Goal: Entertainment & Leisure: Consume media (video, audio)

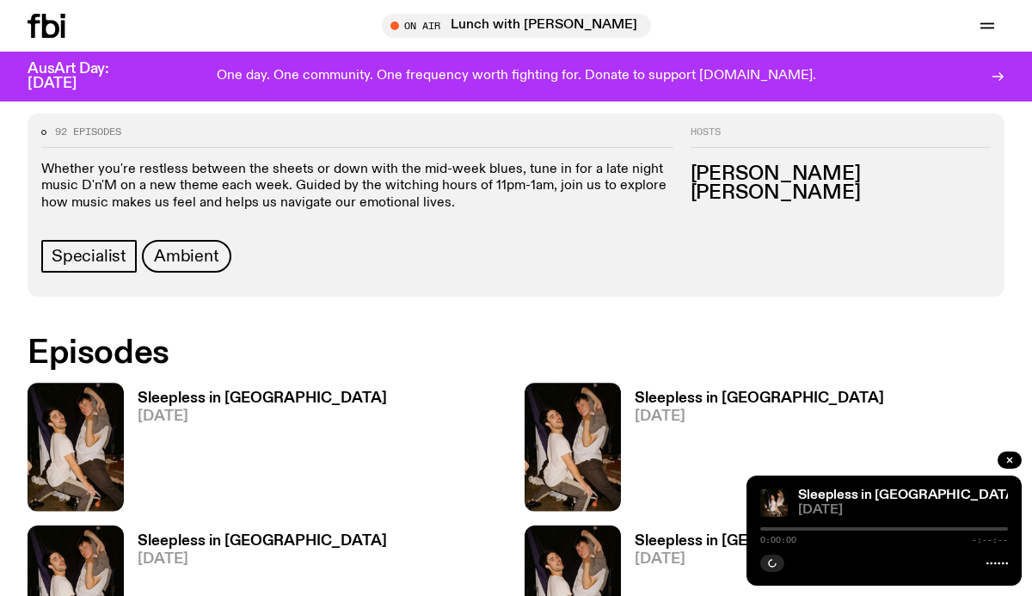
scroll to position [773, 0]
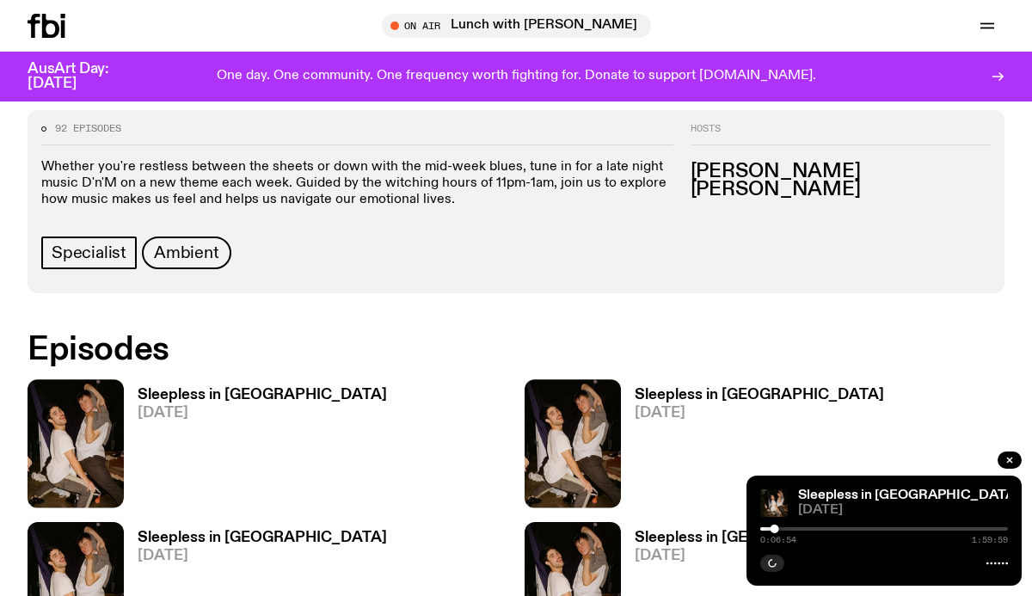
click at [243, 388] on h3 "Sleepless in [GEOGRAPHIC_DATA]" at bounding box center [262, 395] width 249 height 15
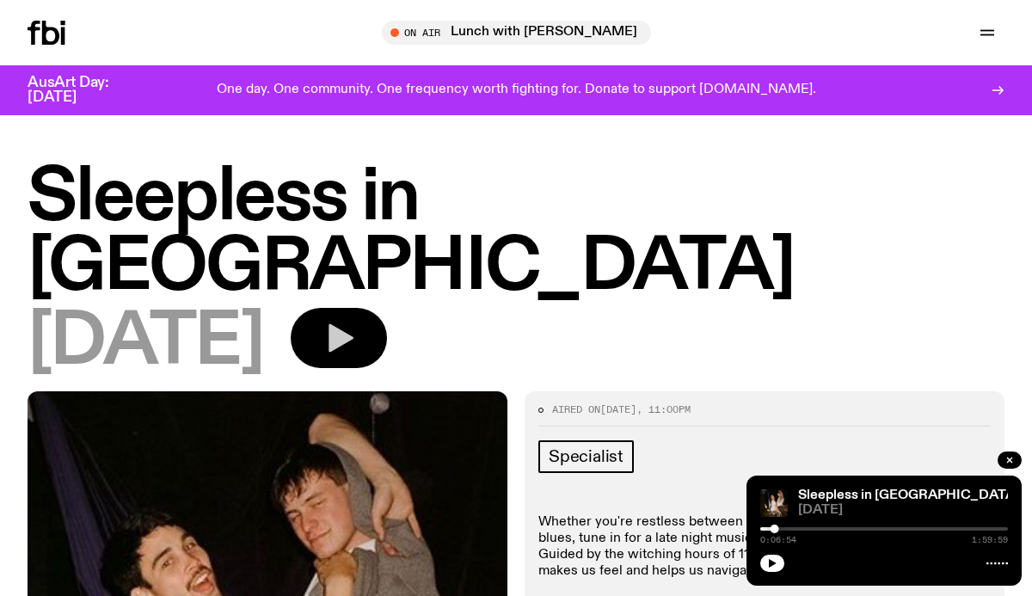
click at [387, 308] on button "button" at bounding box center [339, 338] width 96 height 60
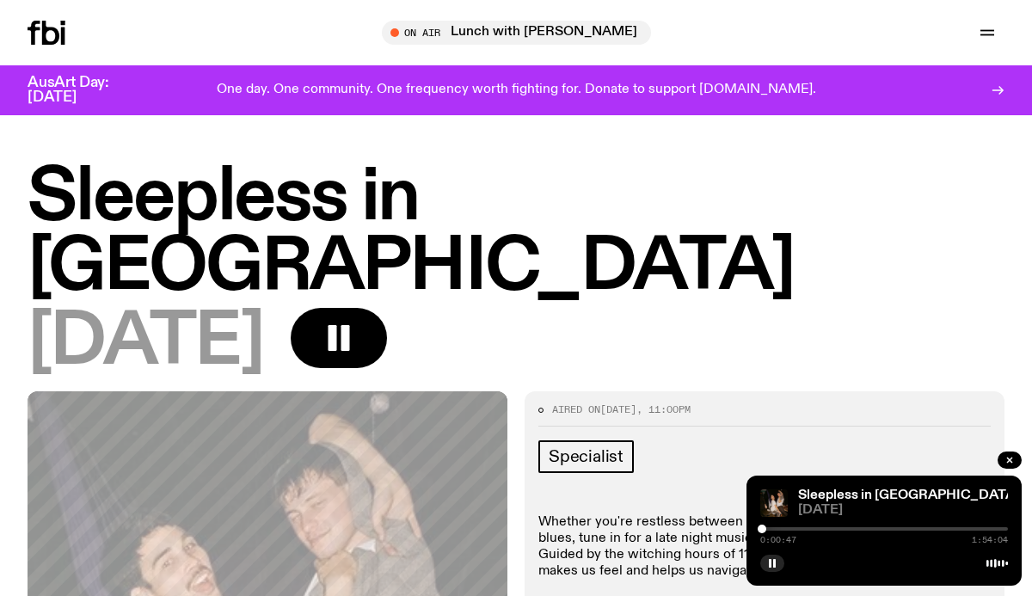
click at [762, 526] on div at bounding box center [762, 529] width 9 height 9
click at [763, 526] on div at bounding box center [763, 529] width 9 height 9
click at [768, 526] on div at bounding box center [764, 529] width 9 height 9
click at [769, 526] on div at bounding box center [769, 529] width 9 height 9
click at [776, 526] on div at bounding box center [771, 529] width 9 height 9
